Goal: Task Accomplishment & Management: Use online tool/utility

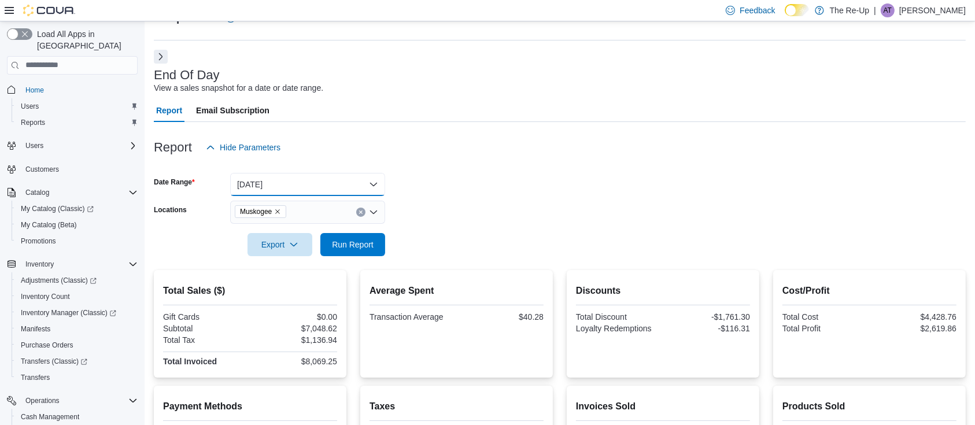
scroll to position [160, 0]
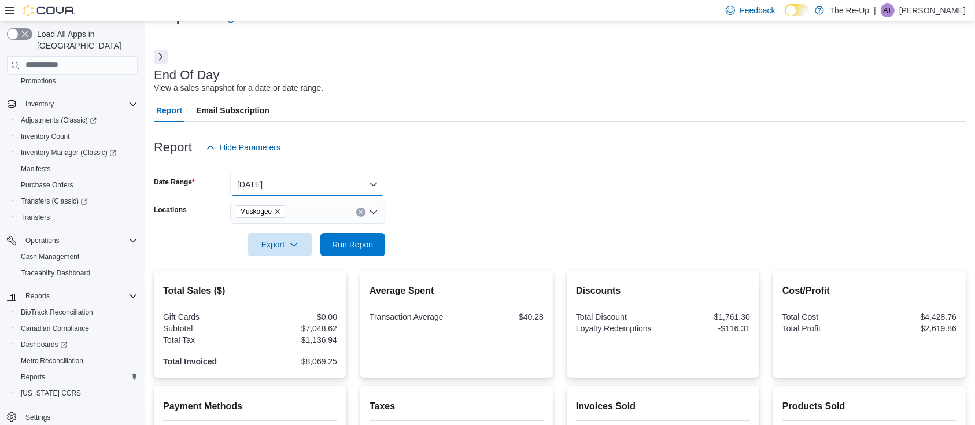
click at [293, 178] on button "[DATE]" at bounding box center [307, 184] width 155 height 23
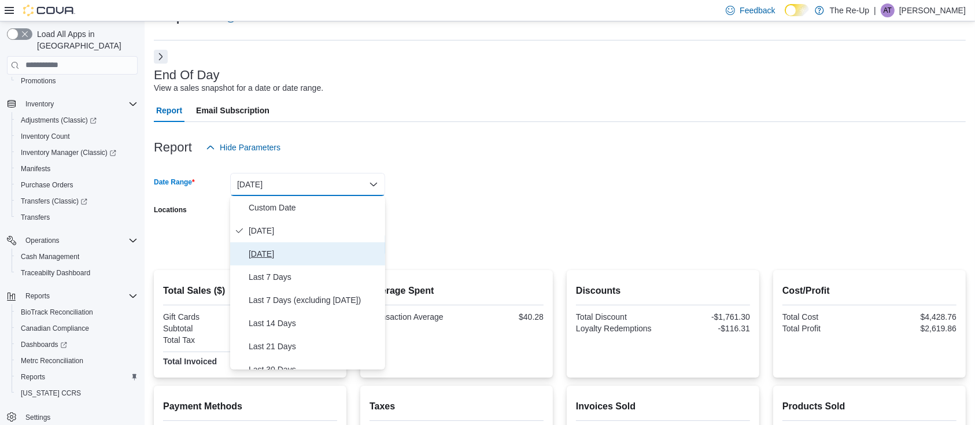
drag, startPoint x: 262, startPoint y: 256, endPoint x: 266, endPoint y: 236, distance: 20.7
click at [262, 256] on span "[DATE]" at bounding box center [315, 254] width 132 height 14
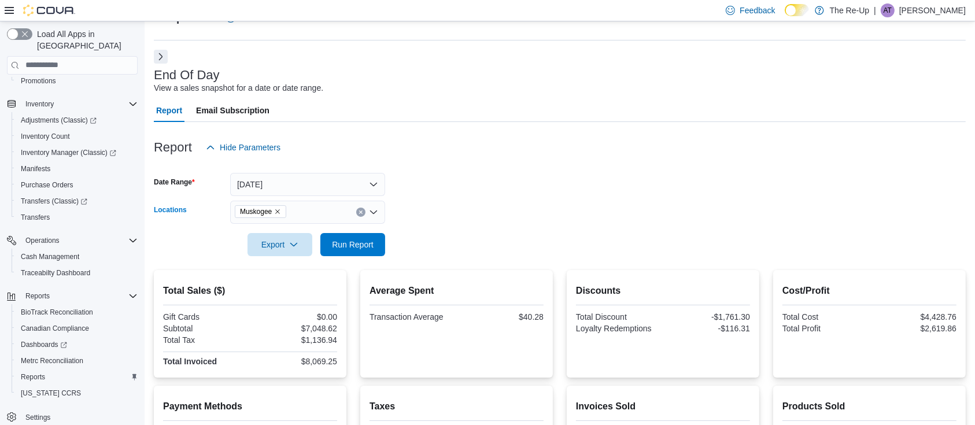
click at [280, 213] on icon "Remove Muskogee from selection in this group" at bounding box center [277, 211] width 7 height 7
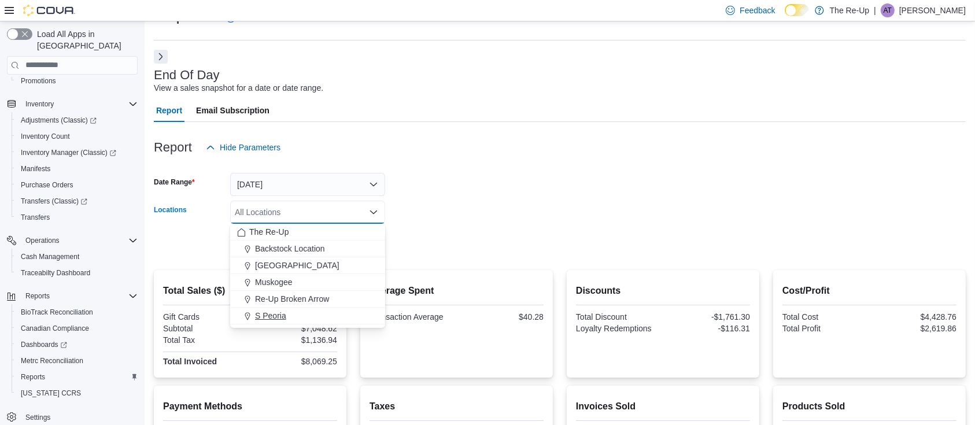
click at [263, 317] on span "S Peoria" at bounding box center [270, 316] width 31 height 12
click at [430, 191] on form "Date Range [DATE] Locations S [GEOGRAPHIC_DATA] Combo box. Selected. S Peoria. …" at bounding box center [560, 207] width 812 height 97
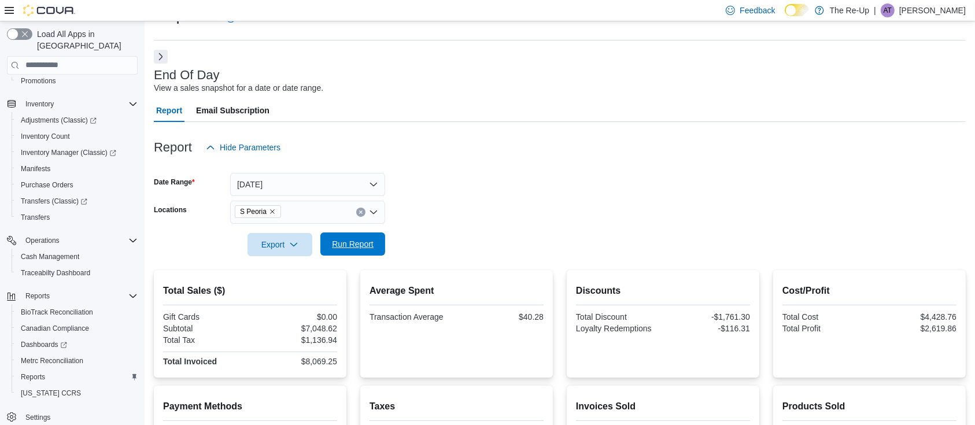
click at [362, 241] on span "Run Report" at bounding box center [353, 244] width 42 height 12
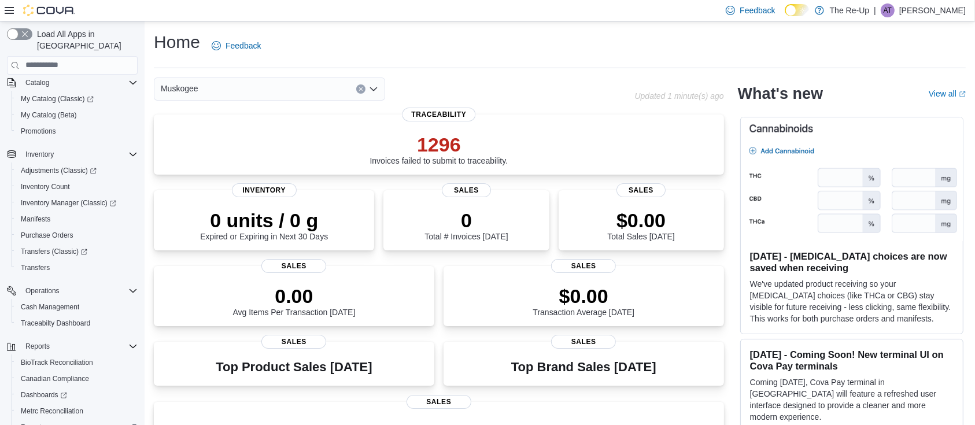
scroll to position [160, 0]
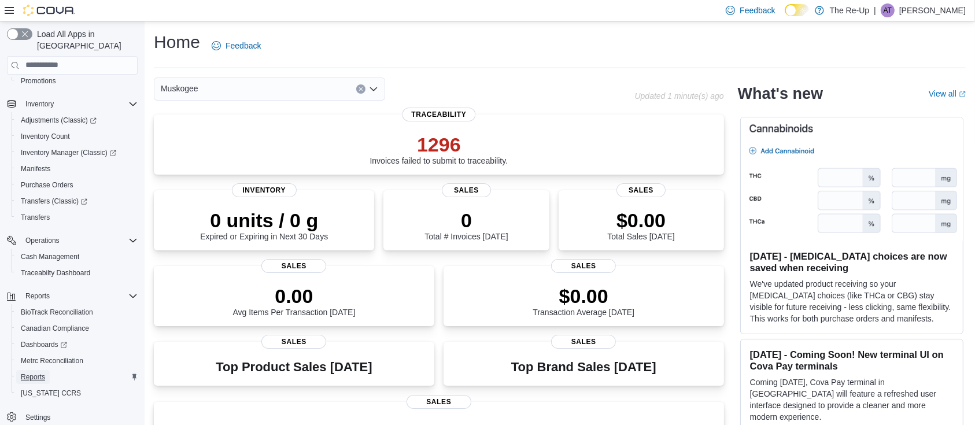
click at [36, 373] on span "Reports" at bounding box center [33, 377] width 24 height 9
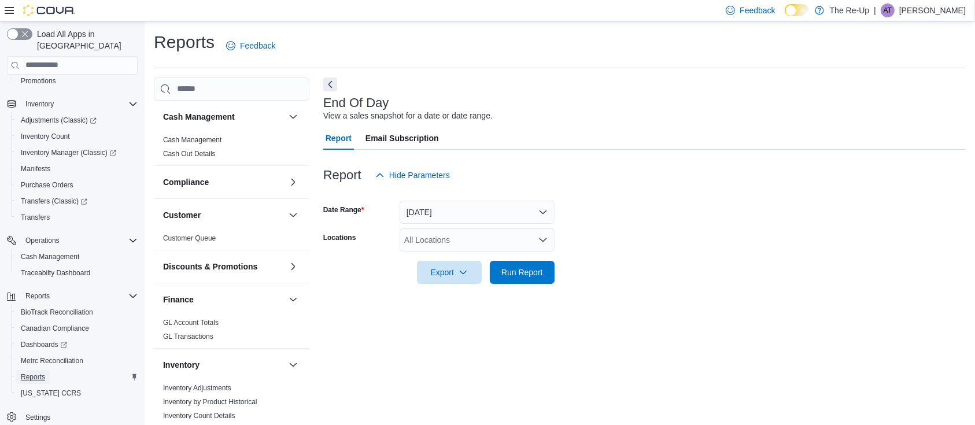
scroll to position [3, 0]
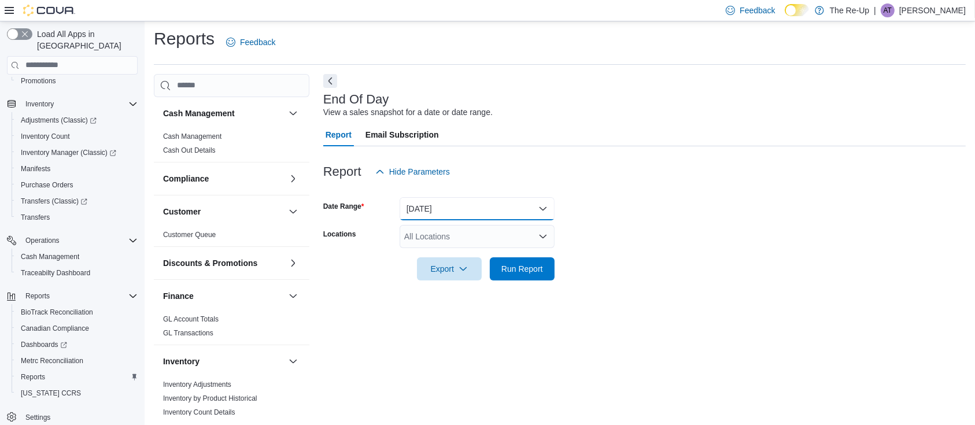
click at [432, 198] on button "[DATE]" at bounding box center [477, 208] width 155 height 23
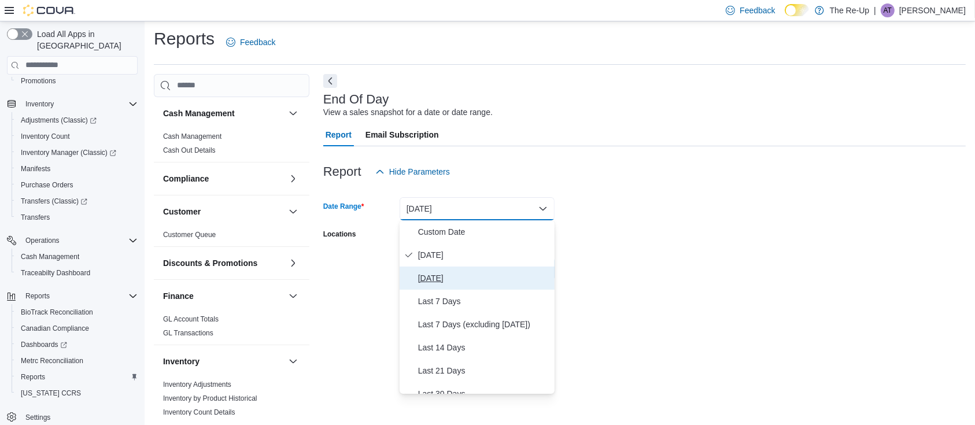
click at [436, 272] on span "[DATE]" at bounding box center [484, 278] width 132 height 14
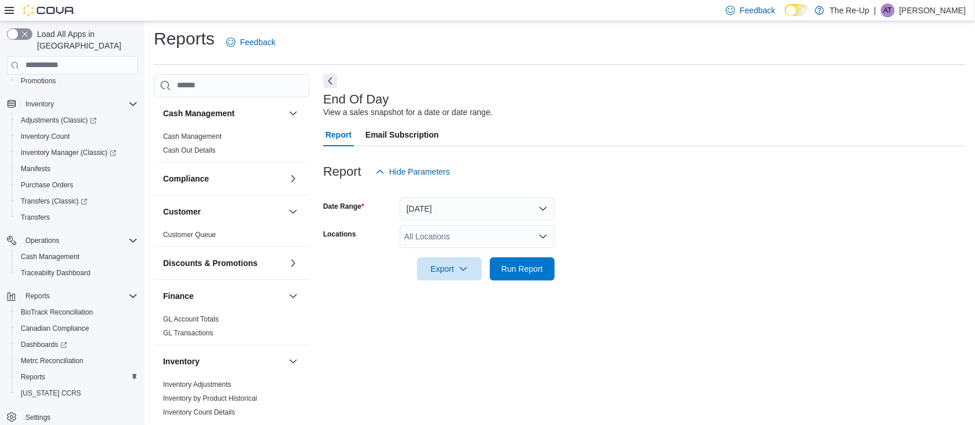
click at [450, 235] on div "All Locations" at bounding box center [477, 236] width 155 height 23
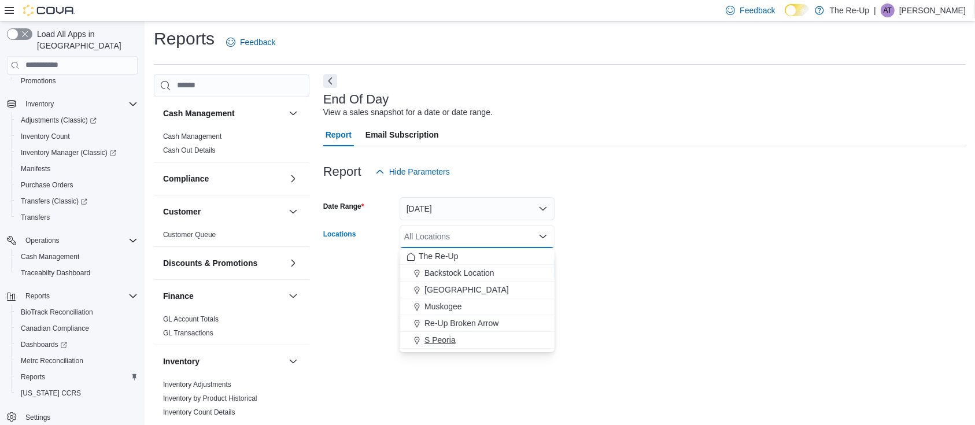
click at [450, 341] on span "S Peoria" at bounding box center [440, 340] width 31 height 12
click at [623, 271] on form "Date Range [DATE] Locations S [GEOGRAPHIC_DATA] Combo box. Selected. S Peoria. …" at bounding box center [644, 231] width 643 height 97
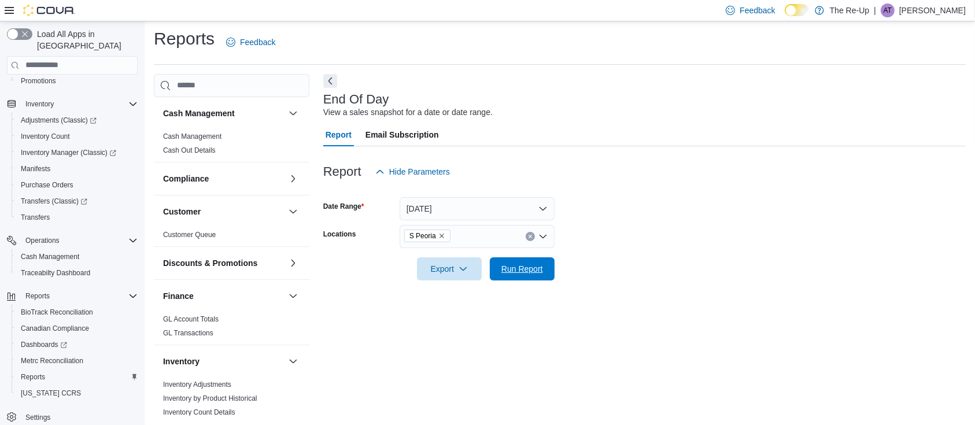
click at [541, 267] on span "Run Report" at bounding box center [523, 269] width 42 height 12
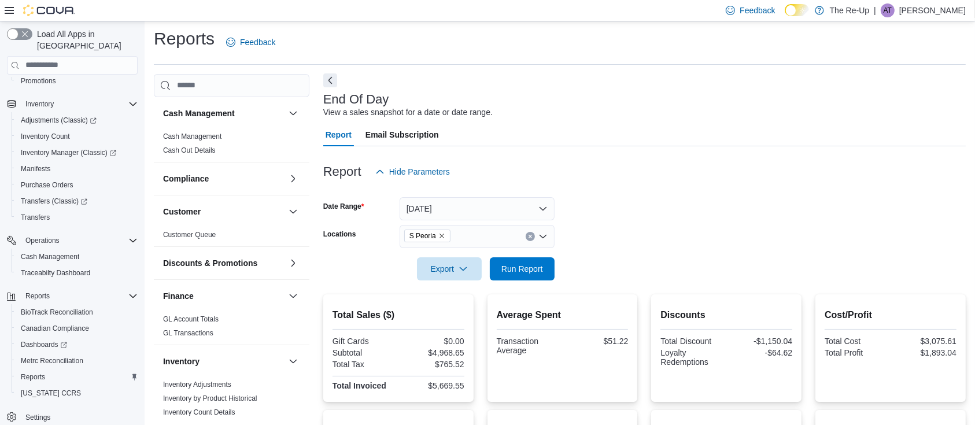
click at [332, 82] on button "Next" at bounding box center [330, 80] width 14 height 14
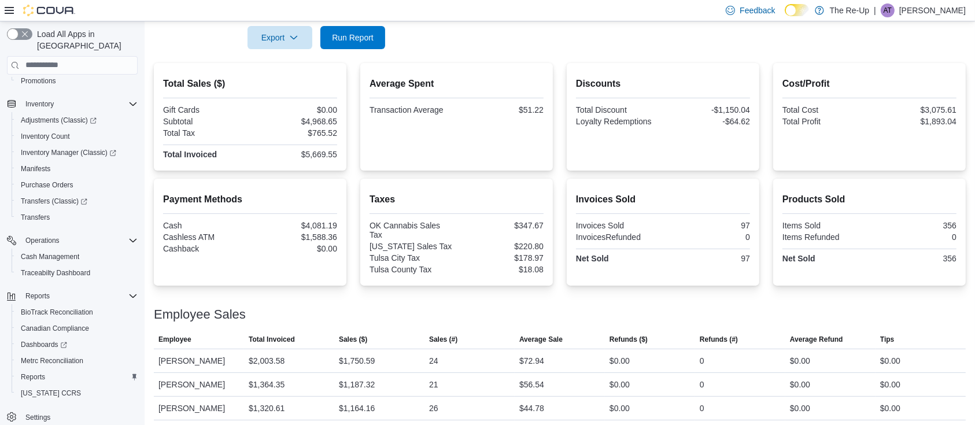
scroll to position [3, 0]
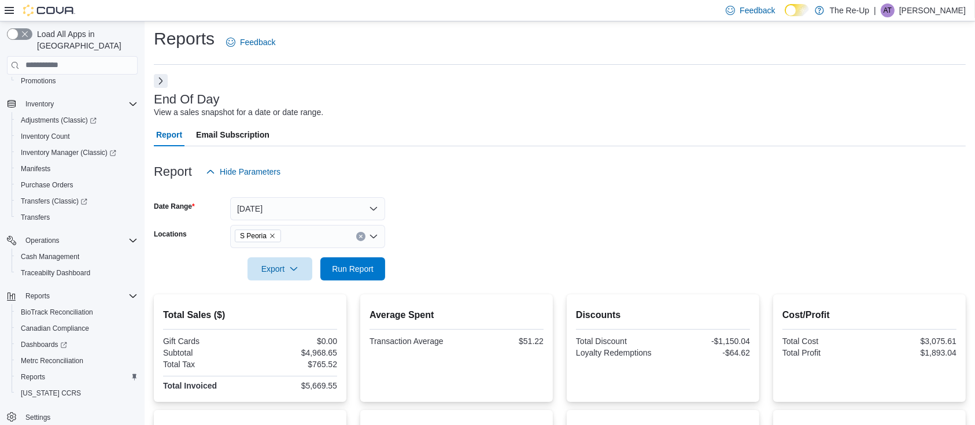
click at [272, 235] on icon "Remove S Peoria from selection in this group" at bounding box center [272, 236] width 7 height 7
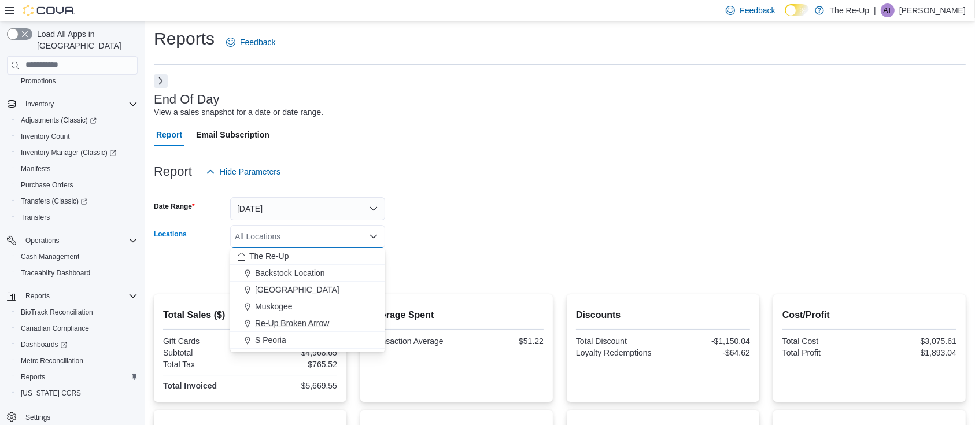
click at [277, 325] on span "Re-Up Broken Arrow" at bounding box center [292, 324] width 74 height 12
click at [421, 248] on div at bounding box center [560, 252] width 812 height 9
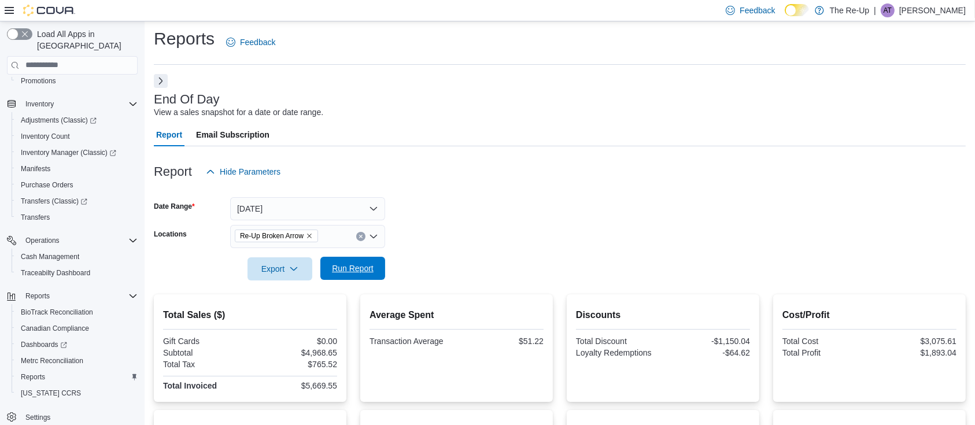
click at [356, 262] on span "Run Report" at bounding box center [352, 268] width 51 height 23
click at [310, 234] on icon "Remove Re-Up Broken Arrow from selection in this group" at bounding box center [309, 236] width 7 height 7
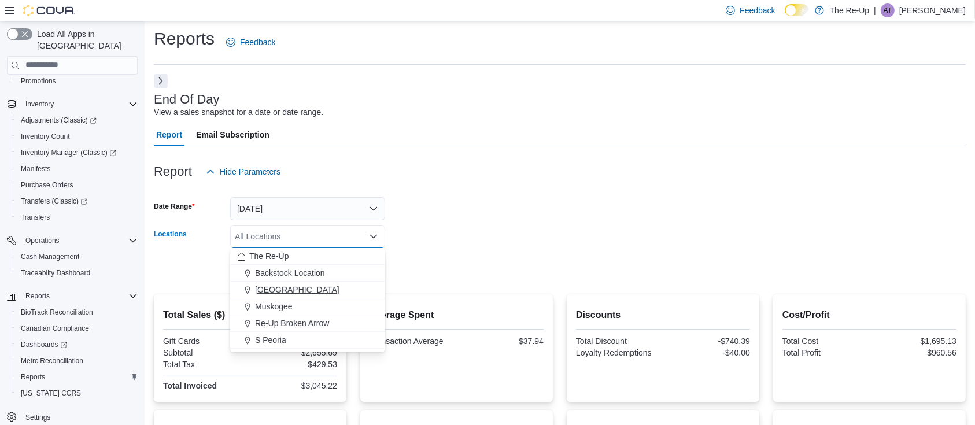
click at [279, 288] on span "[GEOGRAPHIC_DATA]" at bounding box center [297, 290] width 84 height 12
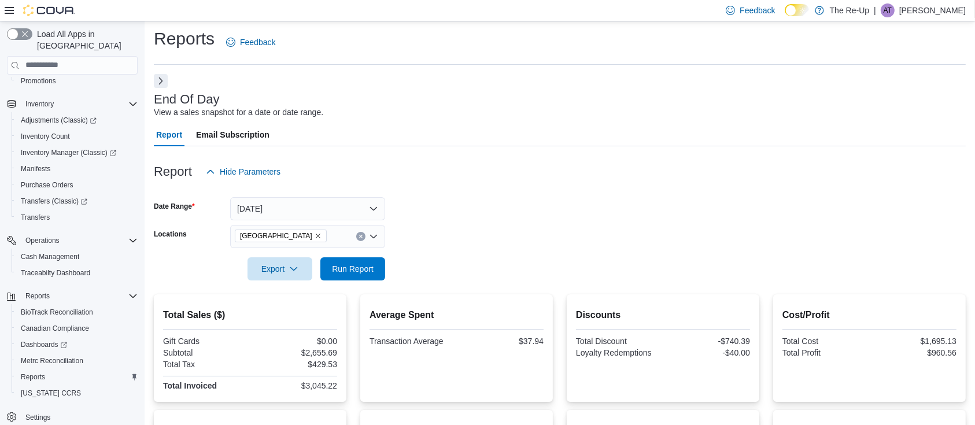
drag, startPoint x: 535, startPoint y: 223, endPoint x: 437, endPoint y: 258, distance: 103.8
click at [531, 227] on form "Date Range Yesterday Locations Bartlesville Export Run Report" at bounding box center [560, 231] width 812 height 97
click at [378, 272] on span "Run Report" at bounding box center [352, 268] width 51 height 23
click at [315, 237] on icon "Remove Bartlesville from selection in this group" at bounding box center [318, 236] width 7 height 7
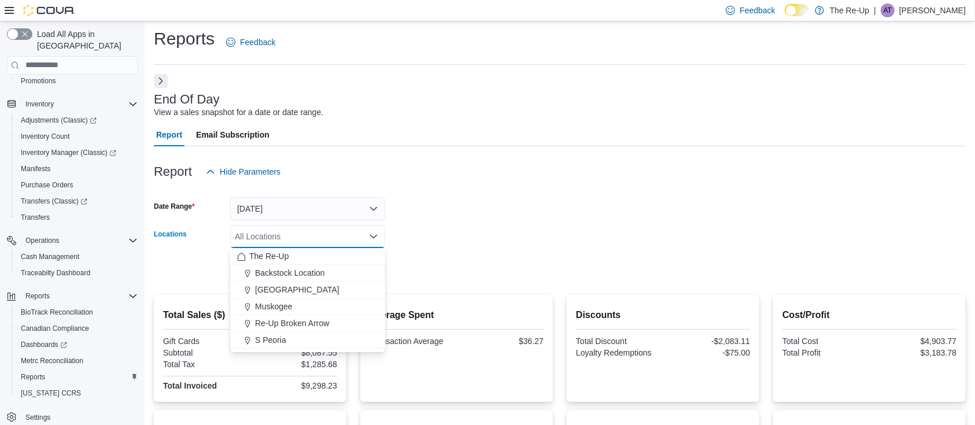
click at [454, 161] on div "Report Hide Parameters" at bounding box center [560, 171] width 812 height 23
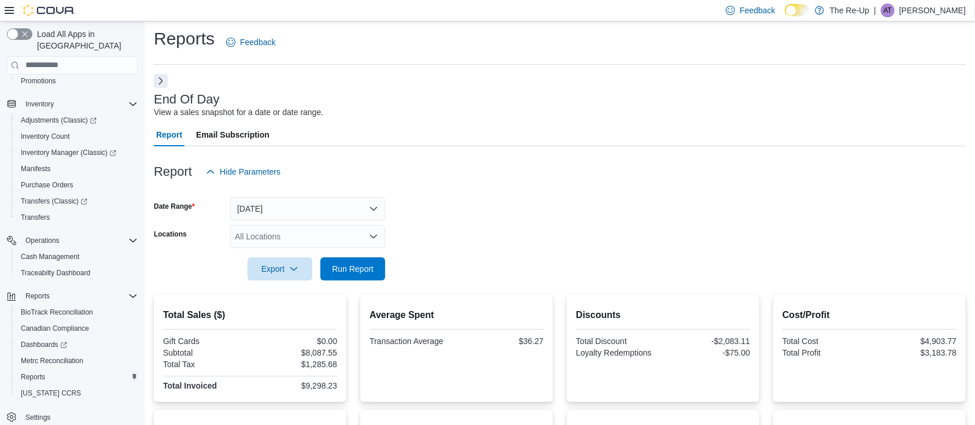
click at [467, 154] on div at bounding box center [560, 153] width 812 height 14
click at [470, 172] on div "Report Hide Parameters" at bounding box center [560, 171] width 812 height 23
click at [477, 171] on div "Report Hide Parameters" at bounding box center [560, 171] width 812 height 23
click at [458, 150] on div at bounding box center [560, 153] width 812 height 14
click at [445, 120] on div "End Of Day View a sales snapshot for a date or date range. Report Email Subscri…" at bounding box center [560, 403] width 812 height 658
